Goal: Task Accomplishment & Management: Use online tool/utility

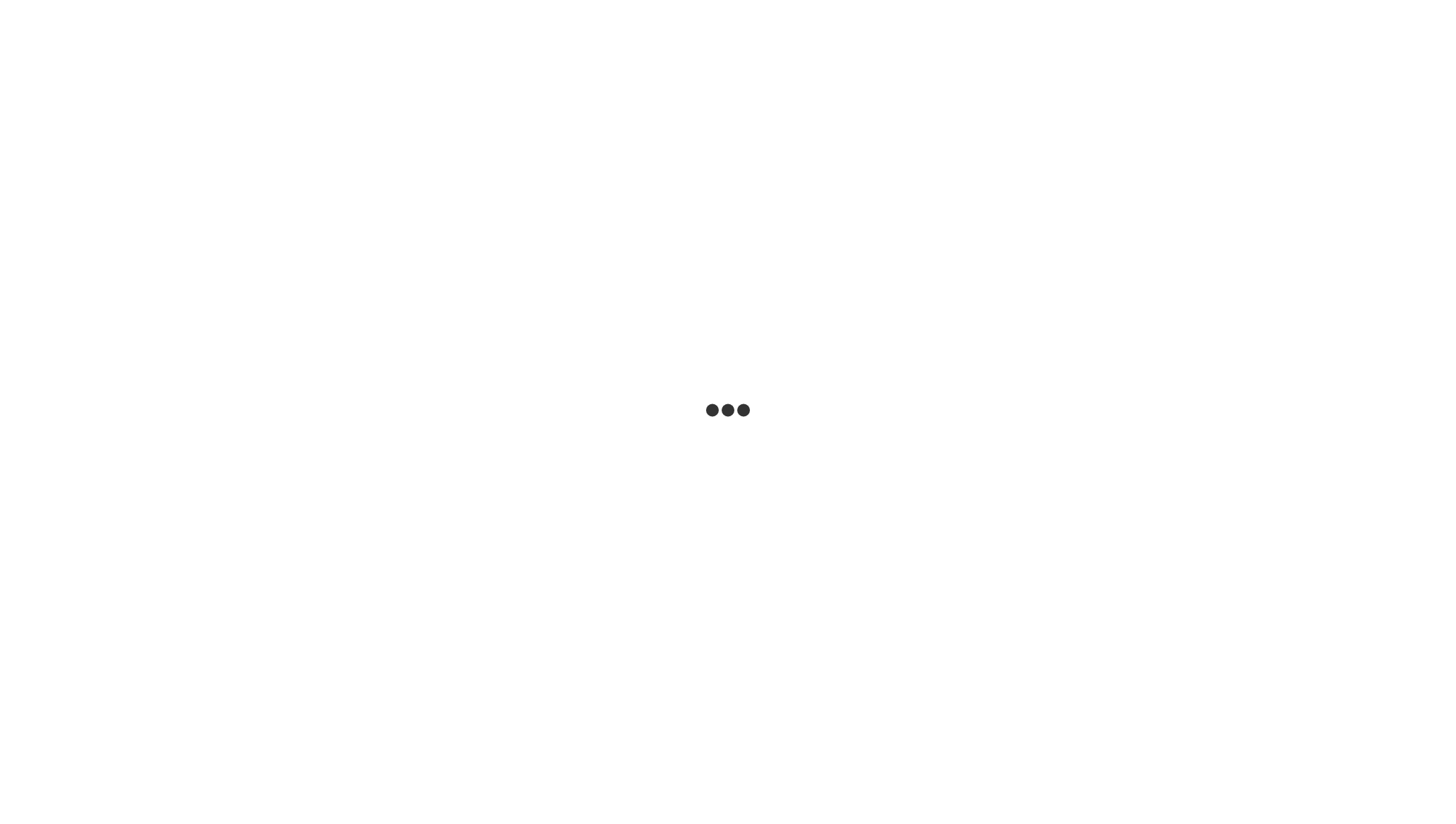
select select
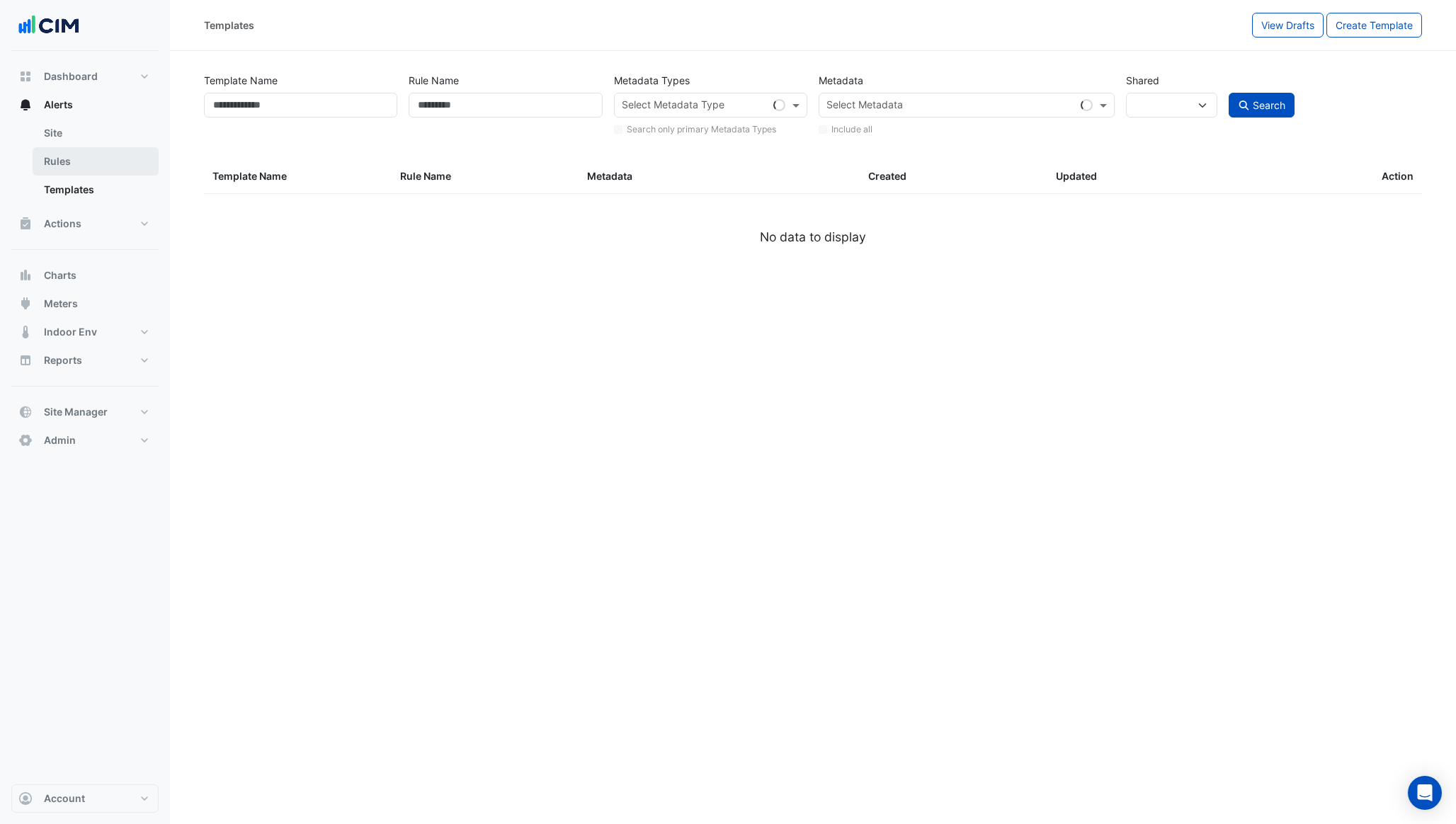
type input "******"
select select
click at [119, 159] on link "Rules" at bounding box center [95, 161] width 126 height 28
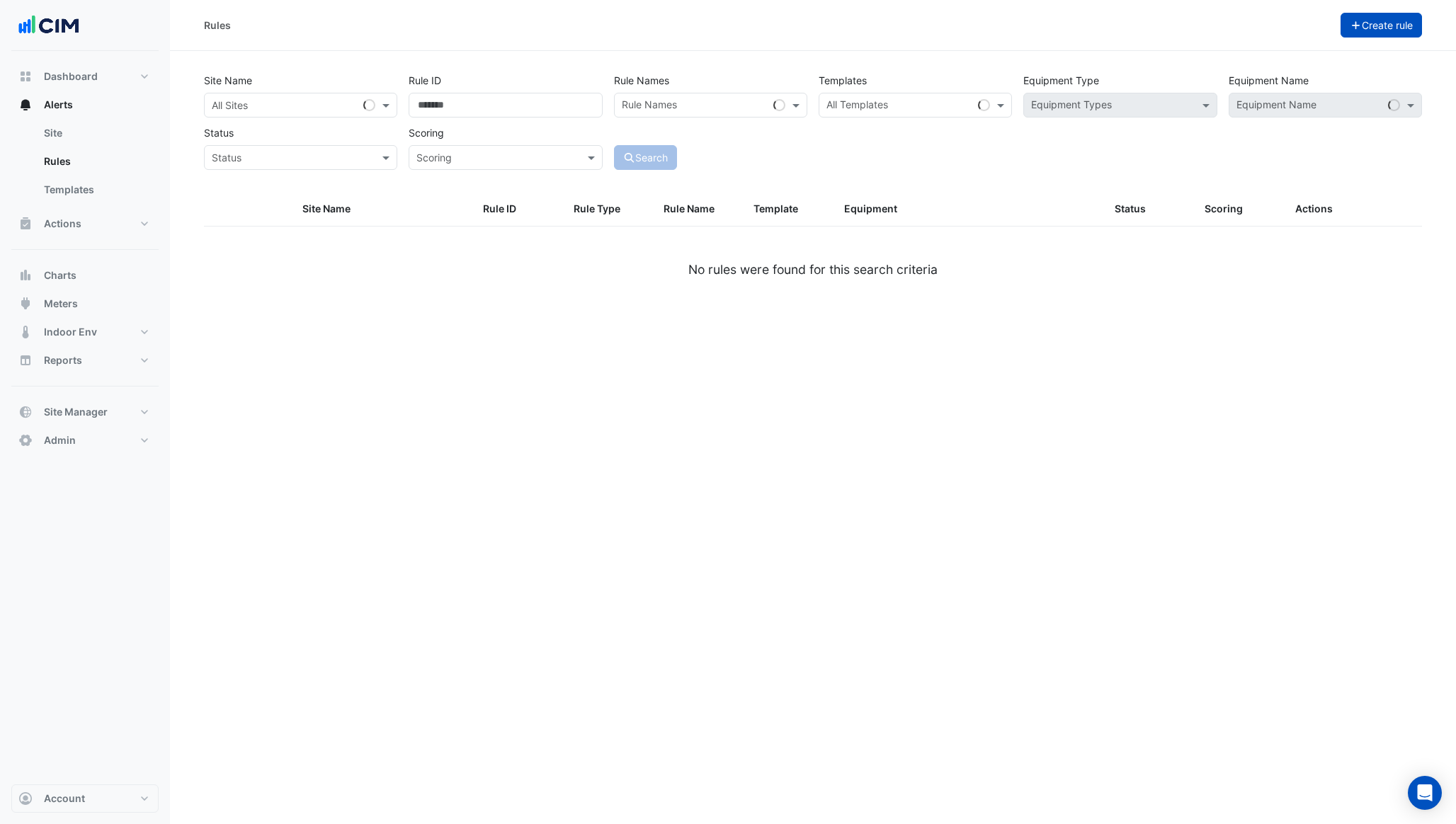
click at [1364, 27] on button "Create rule" at bounding box center [1381, 25] width 82 height 25
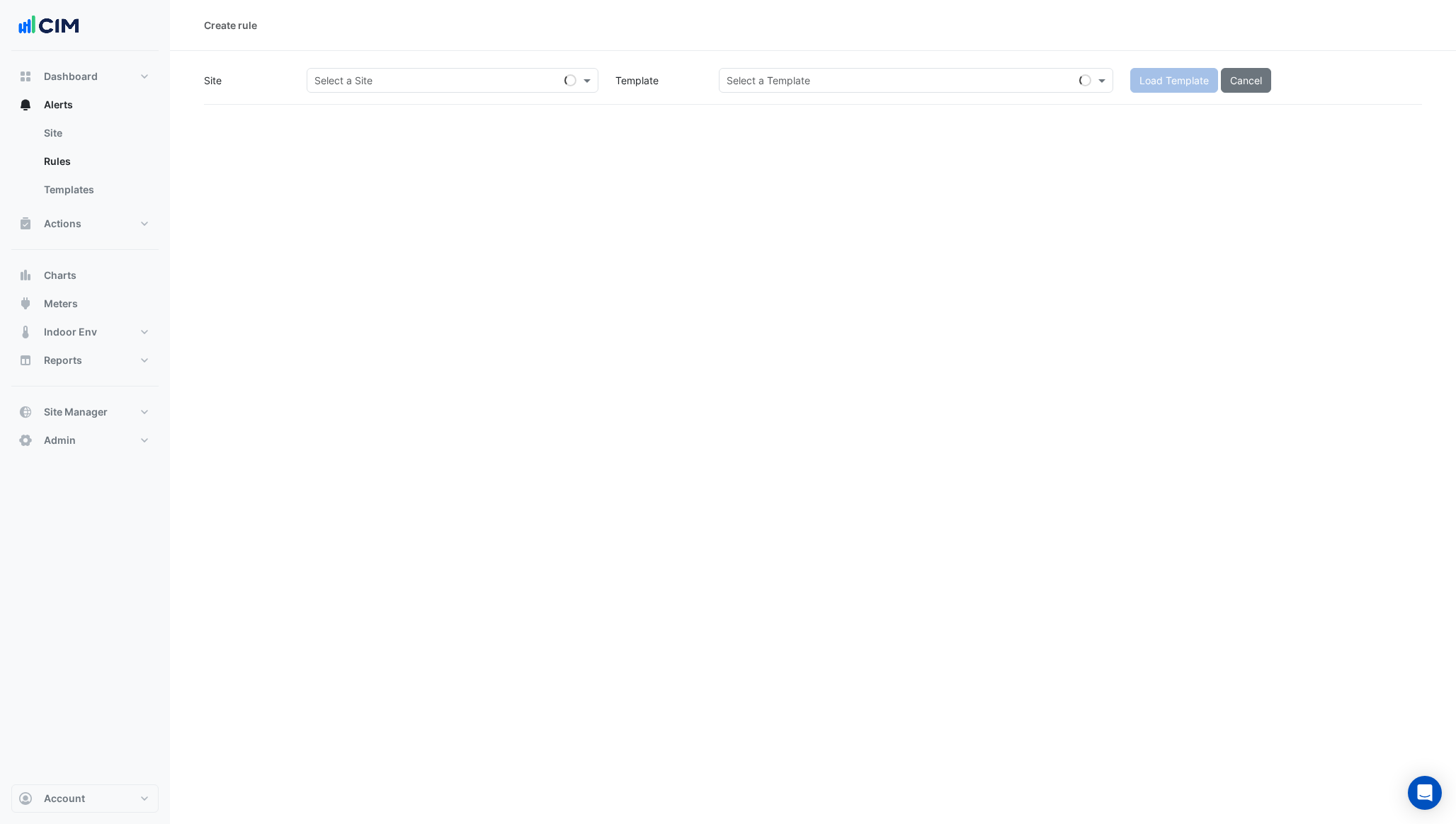
click at [513, 73] on input "text" at bounding box center [437, 80] width 248 height 14
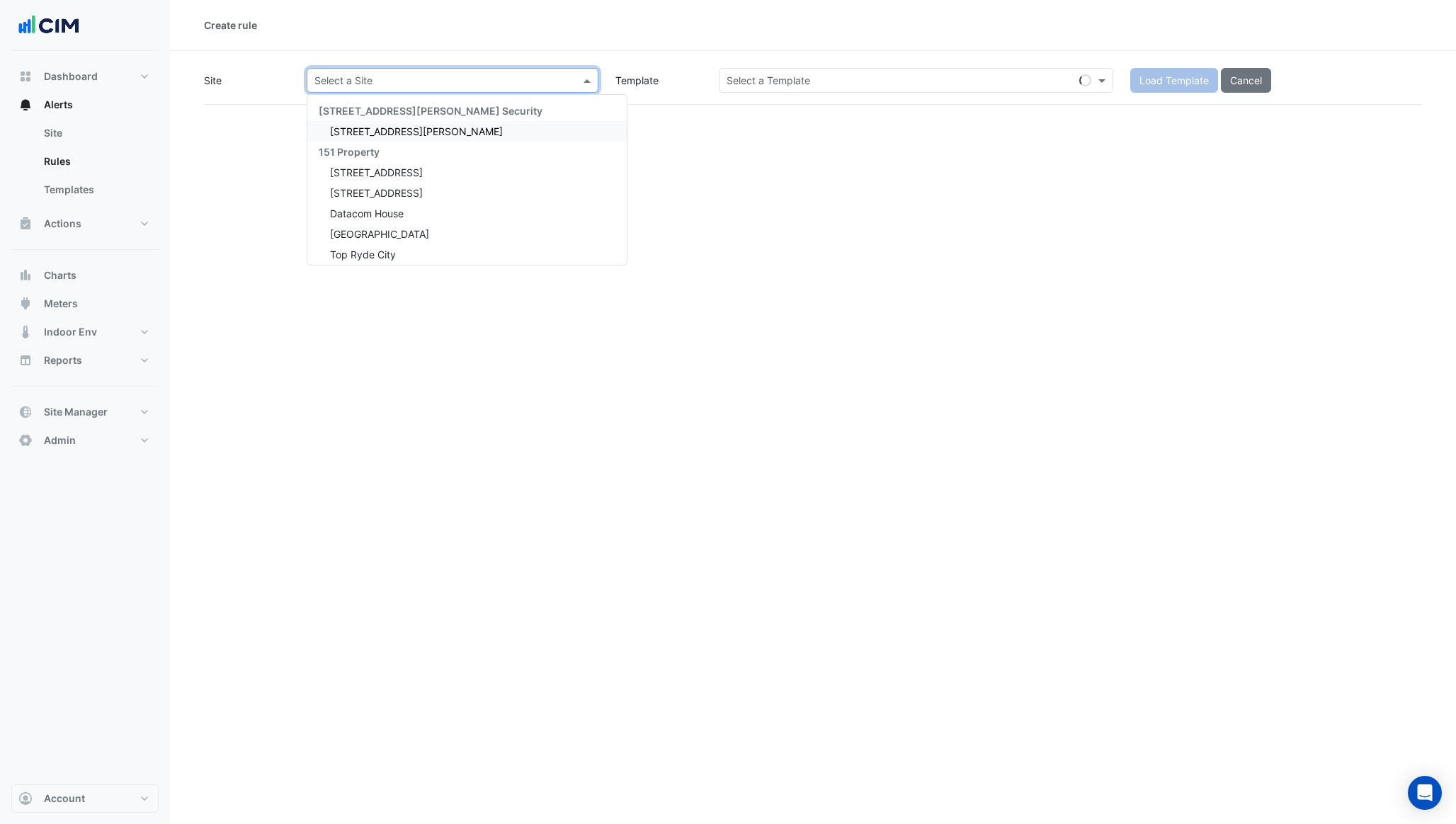
click at [475, 126] on div "[STREET_ADDRESS][PERSON_NAME]" at bounding box center [466, 131] width 319 height 20
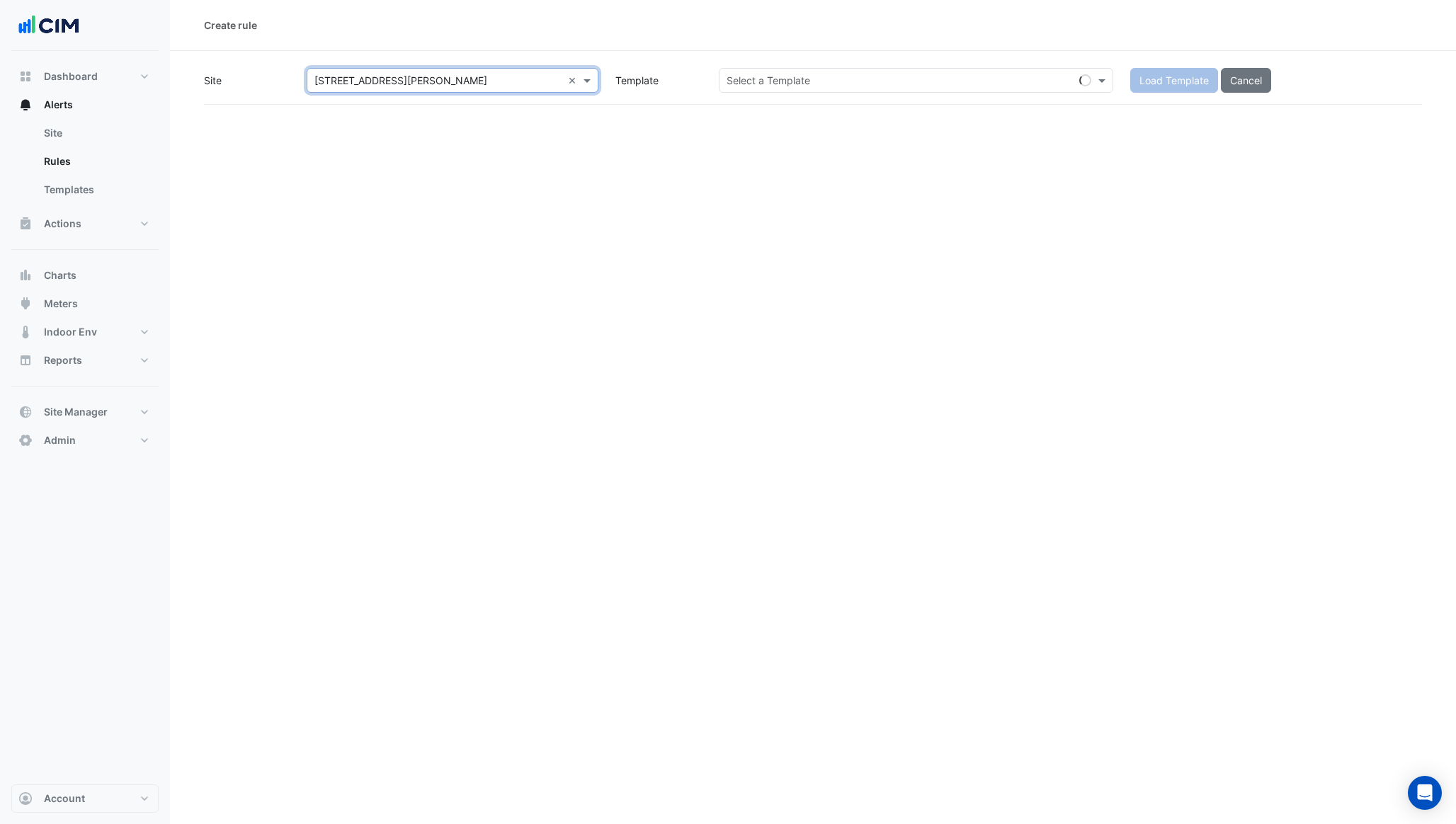
click at [767, 82] on input "text" at bounding box center [902, 80] width 351 height 14
type input "*"
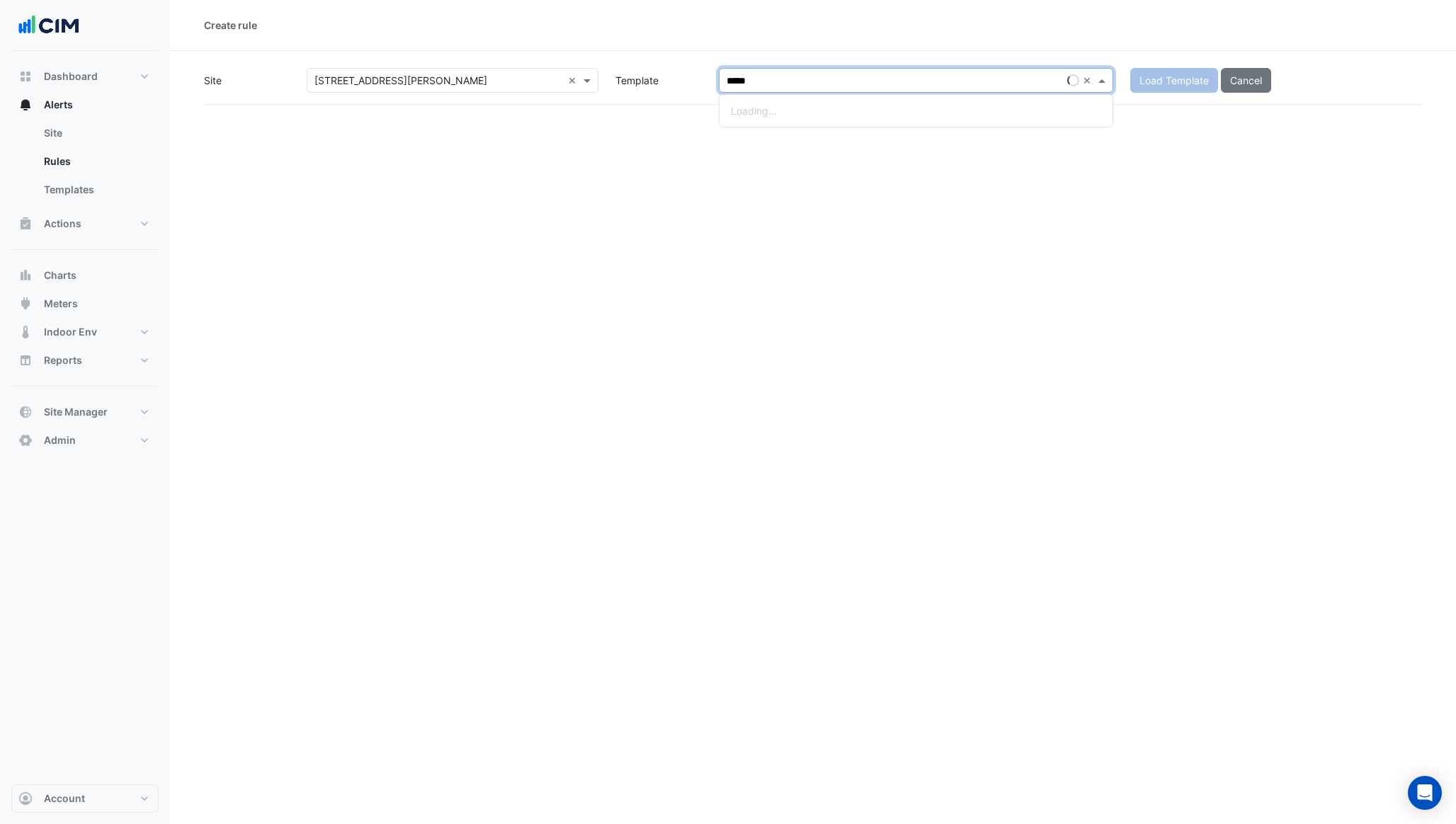
type input "******"
click at [793, 127] on small "Bacer Sync Status" at bounding box center [813, 124] width 178 height 13
click at [1151, 90] on button "Load Template" at bounding box center [1174, 81] width 88 height 25
